Goal: Information Seeking & Learning: Learn about a topic

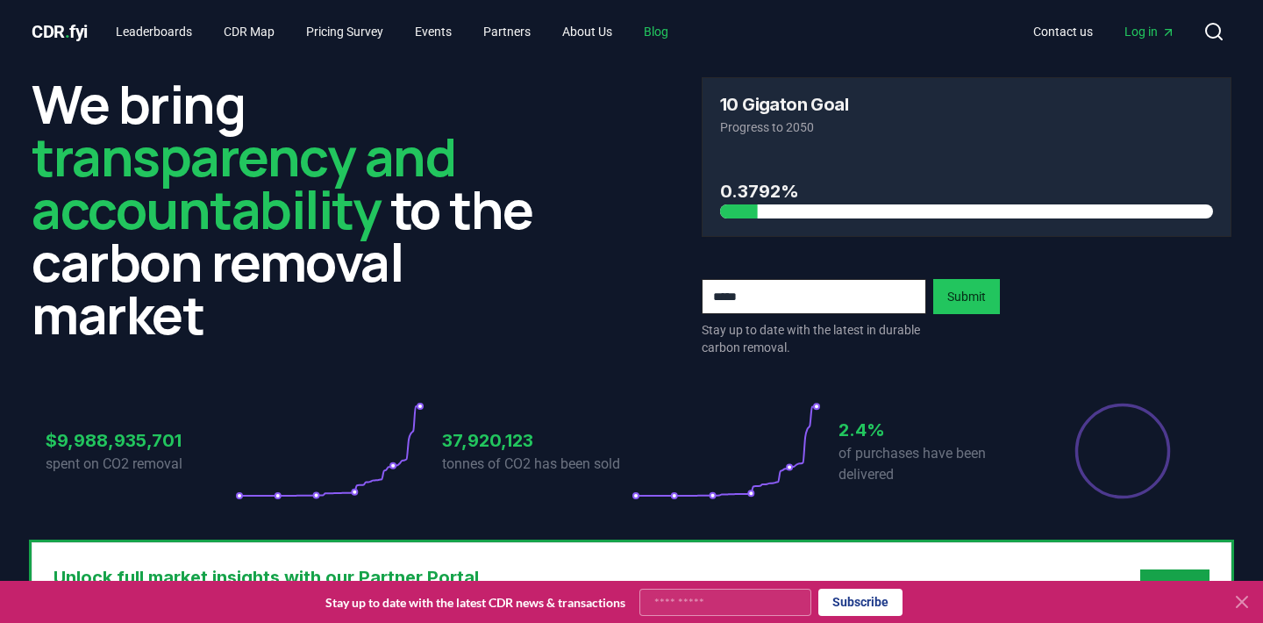
click at [673, 42] on link "Blog" at bounding box center [656, 32] width 53 height 32
click at [681, 23] on link "Blog" at bounding box center [656, 32] width 53 height 32
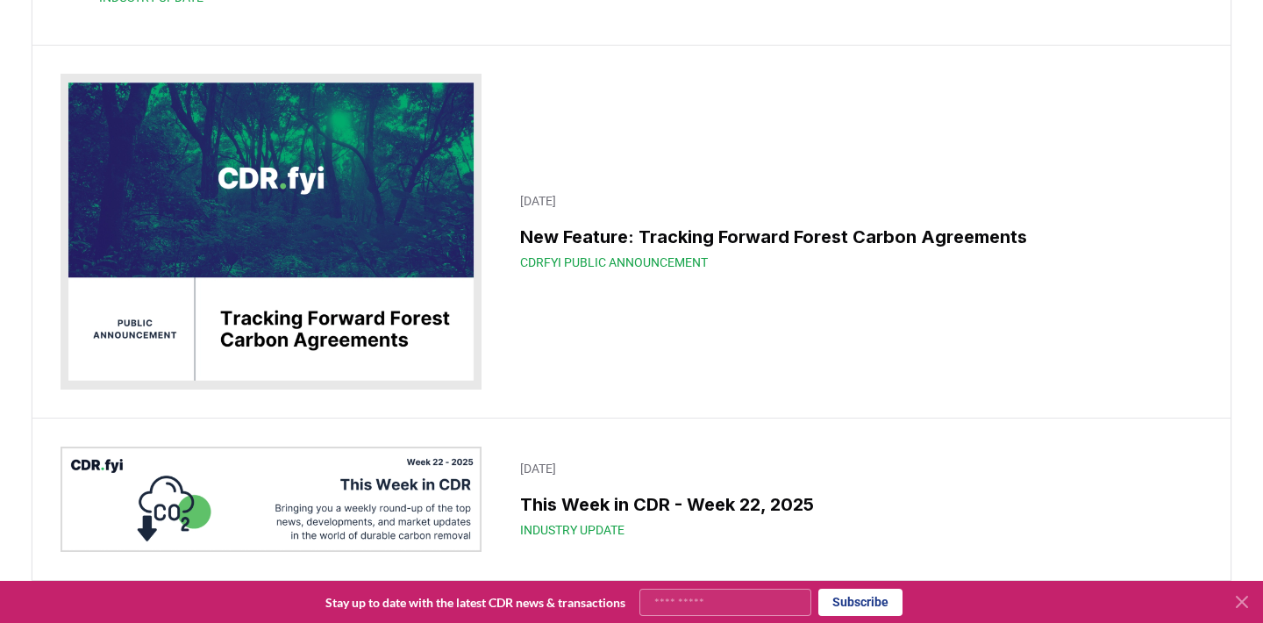
scroll to position [4264, 0]
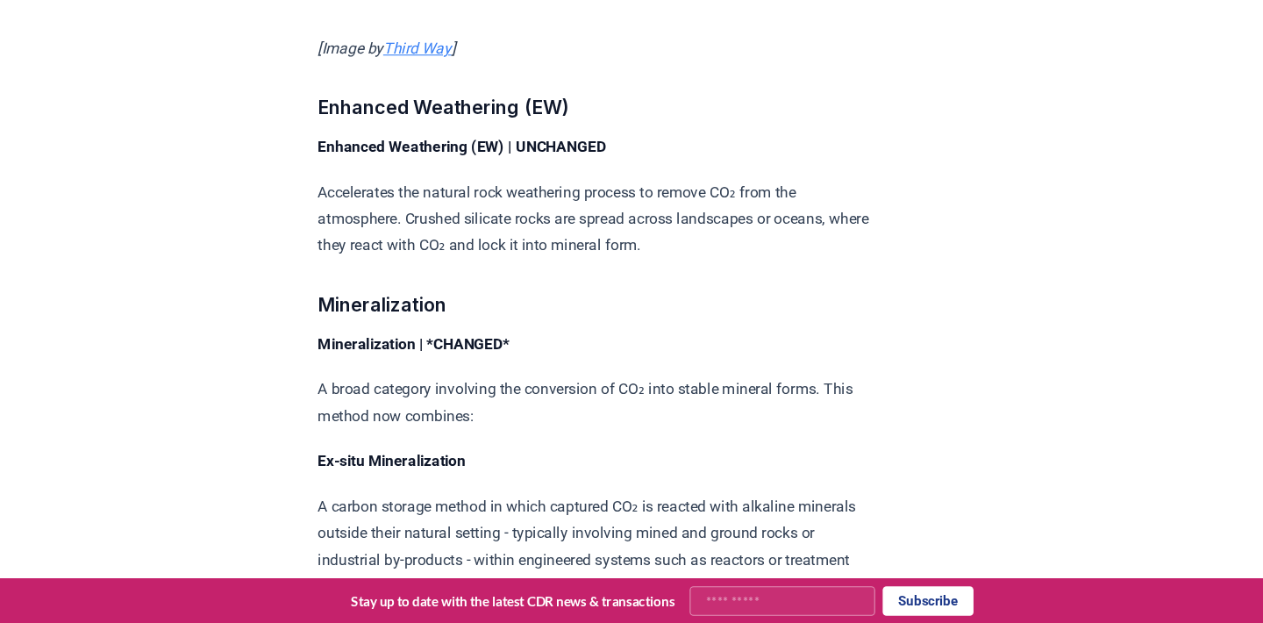
scroll to position [6249, 0]
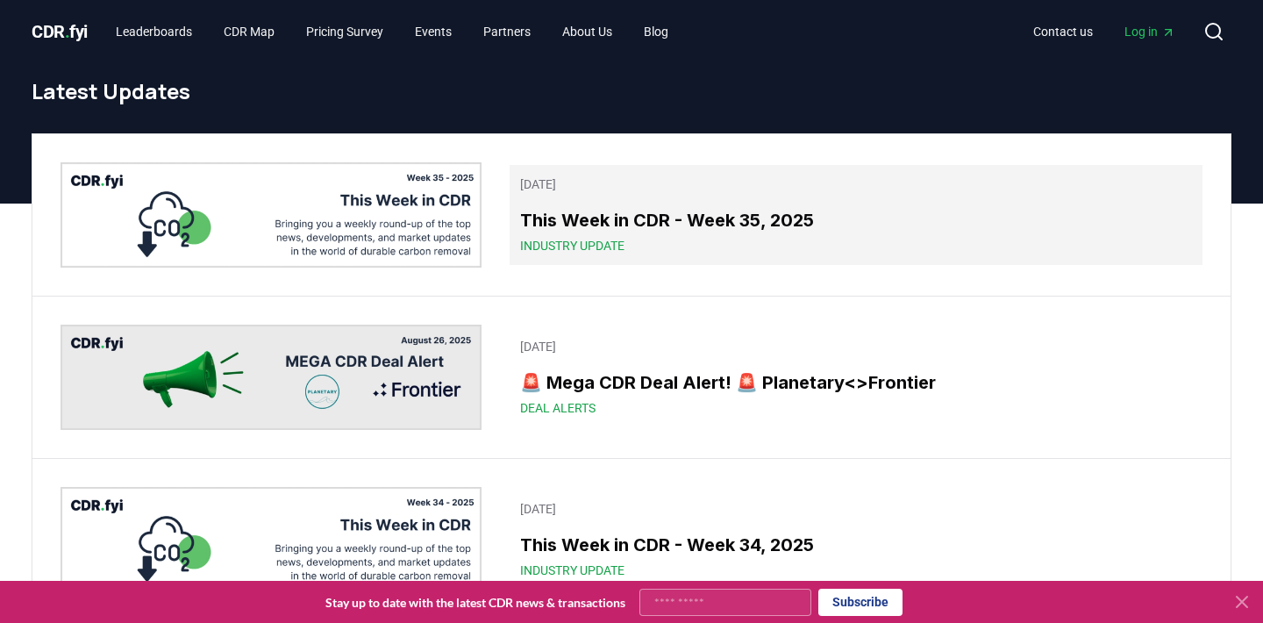
click at [737, 253] on div "Industry Update" at bounding box center [856, 246] width 672 height 18
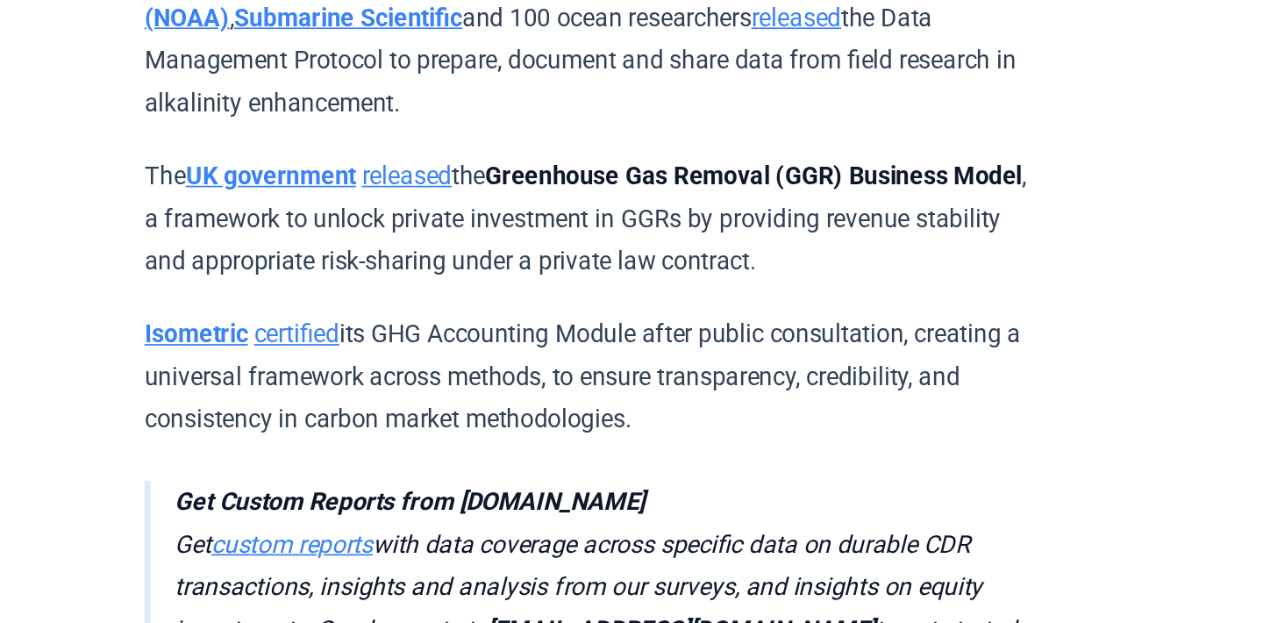
scroll to position [4891, 0]
